Goal: Navigation & Orientation: Find specific page/section

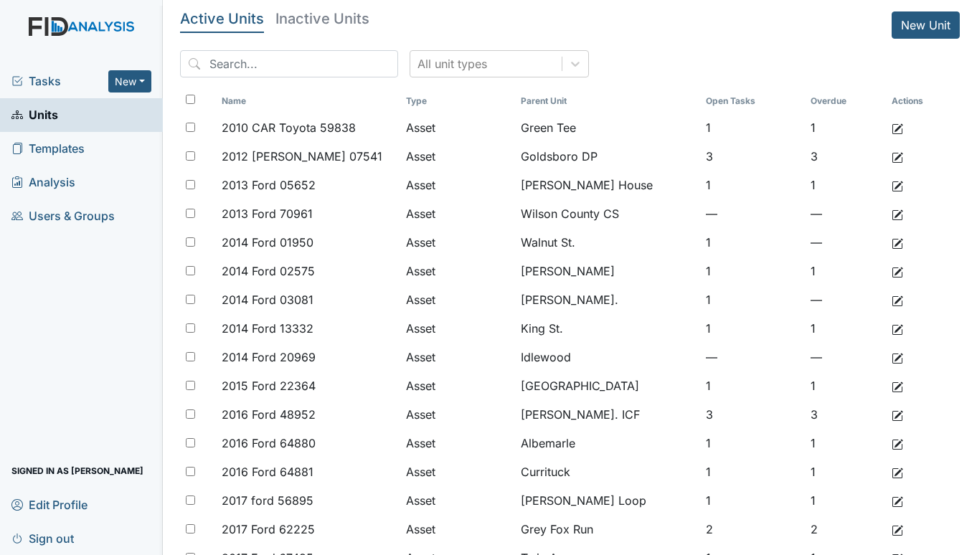
click at [34, 70] on div "Tasks New Form Inspection Document Bundle" at bounding box center [81, 82] width 163 height 34
click at [36, 76] on span "Tasks" at bounding box center [59, 80] width 97 height 17
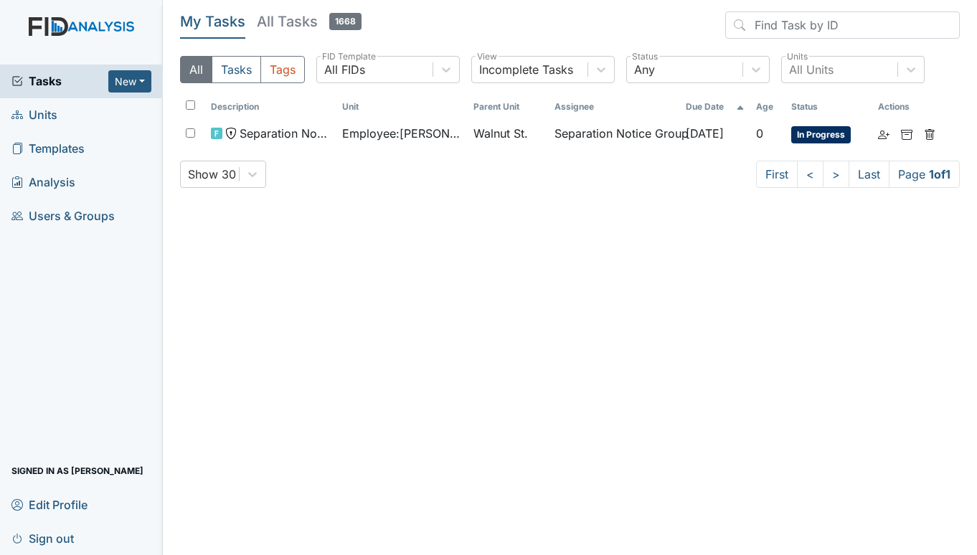
click at [37, 113] on span "Units" at bounding box center [34, 115] width 46 height 22
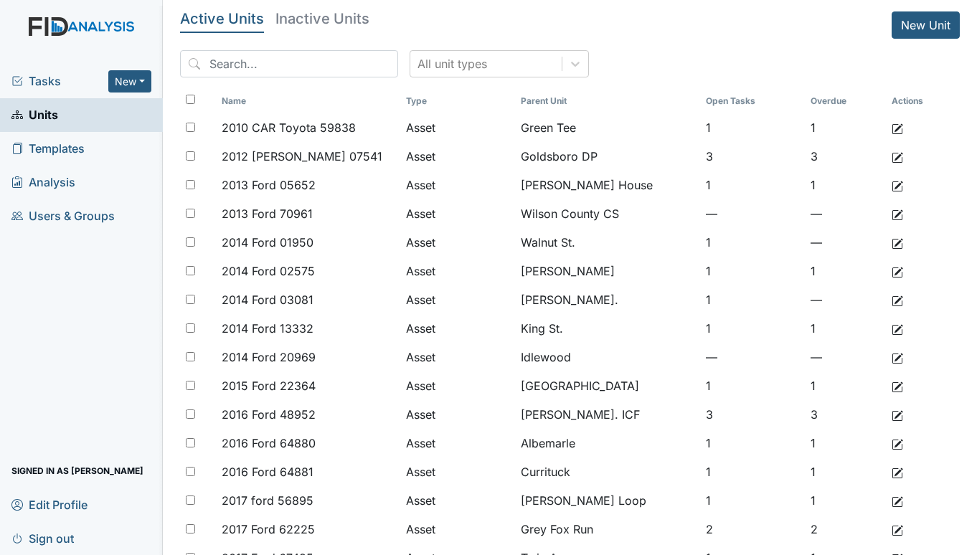
click at [56, 77] on span "Tasks" at bounding box center [59, 80] width 97 height 17
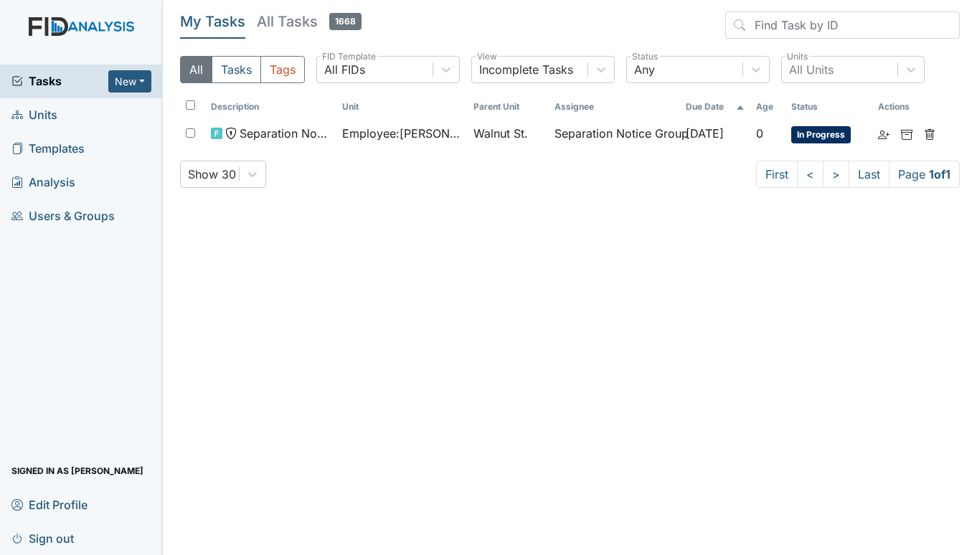
click at [52, 115] on span "Units" at bounding box center [34, 115] width 46 height 22
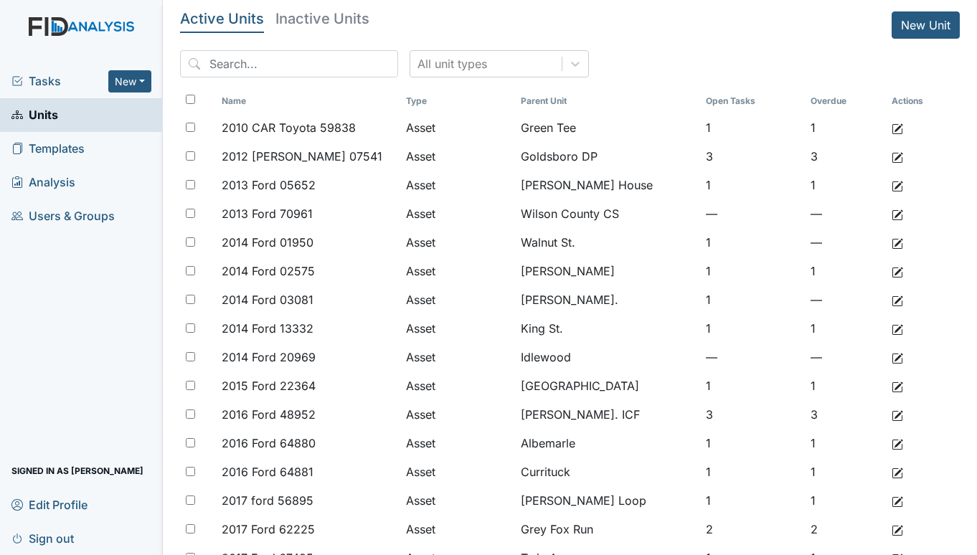
click at [57, 75] on span "Tasks" at bounding box center [59, 80] width 97 height 17
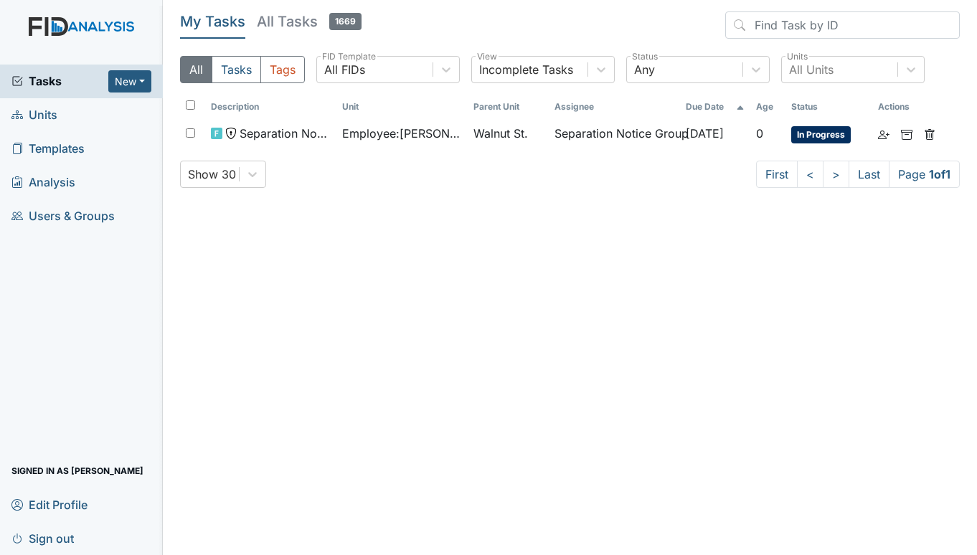
click at [55, 111] on span "Units" at bounding box center [34, 115] width 46 height 22
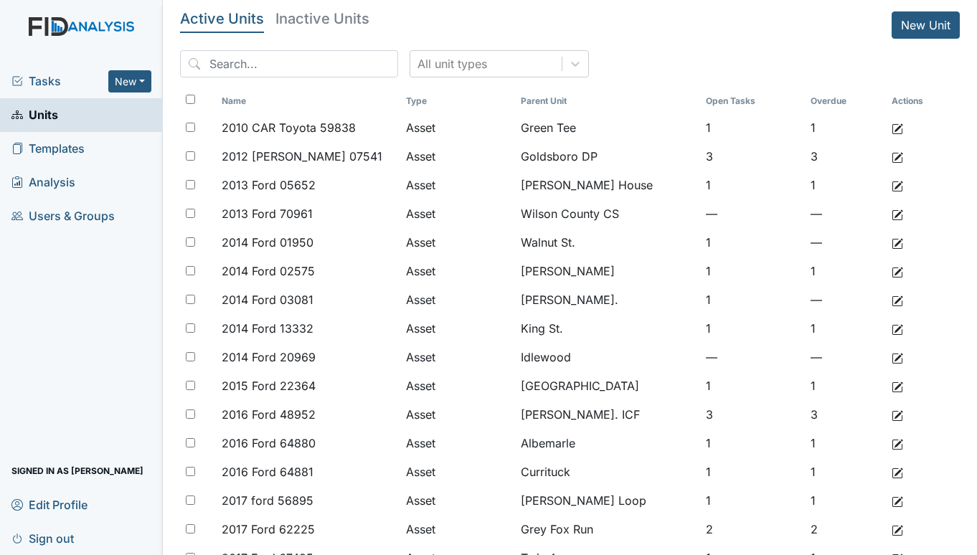
click at [42, 75] on span "Tasks" at bounding box center [59, 80] width 97 height 17
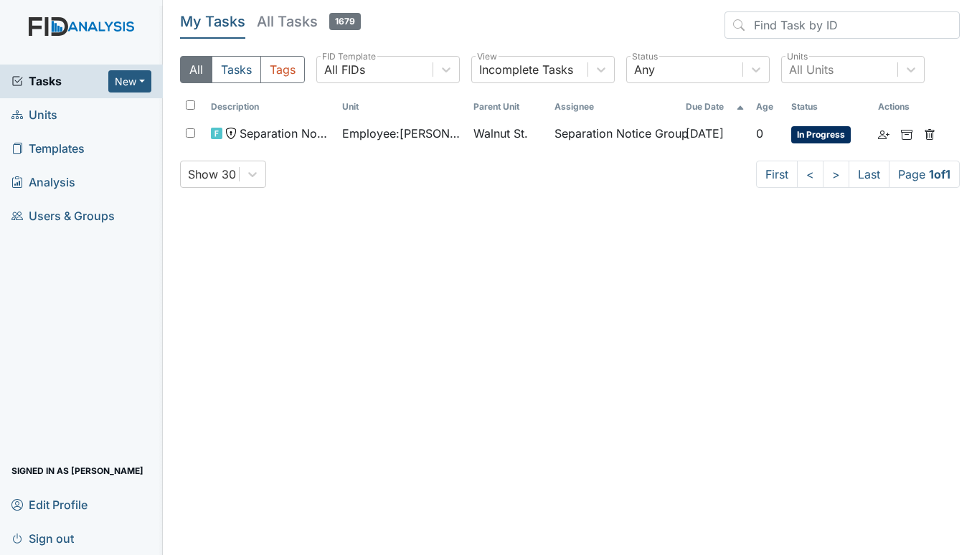
click at [47, 118] on span "Units" at bounding box center [34, 115] width 46 height 22
